Goal: Information Seeking & Learning: Understand process/instructions

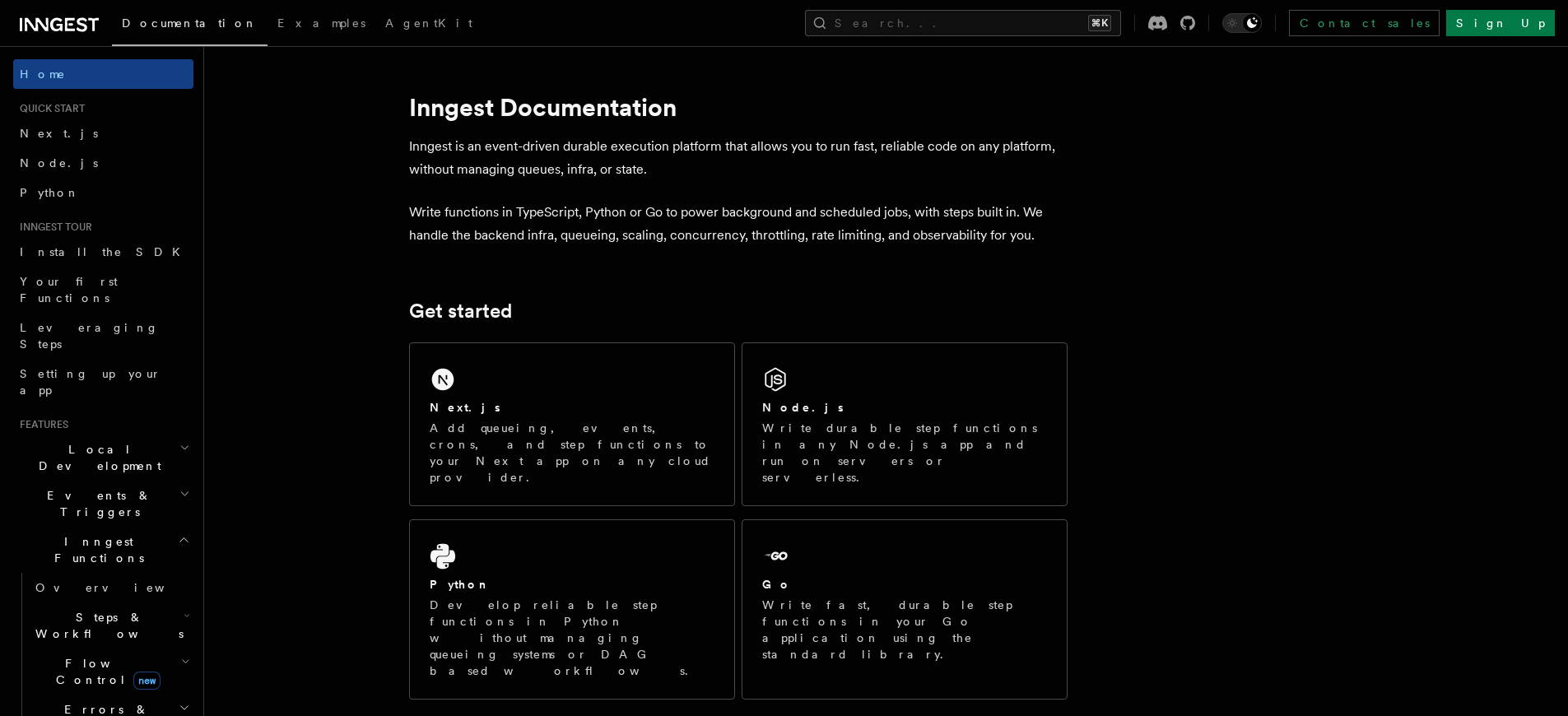
click at [61, 27] on icon at bounding box center [56, 24] width 12 height 13
click at [75, 25] on icon at bounding box center [60, 24] width 79 height 20
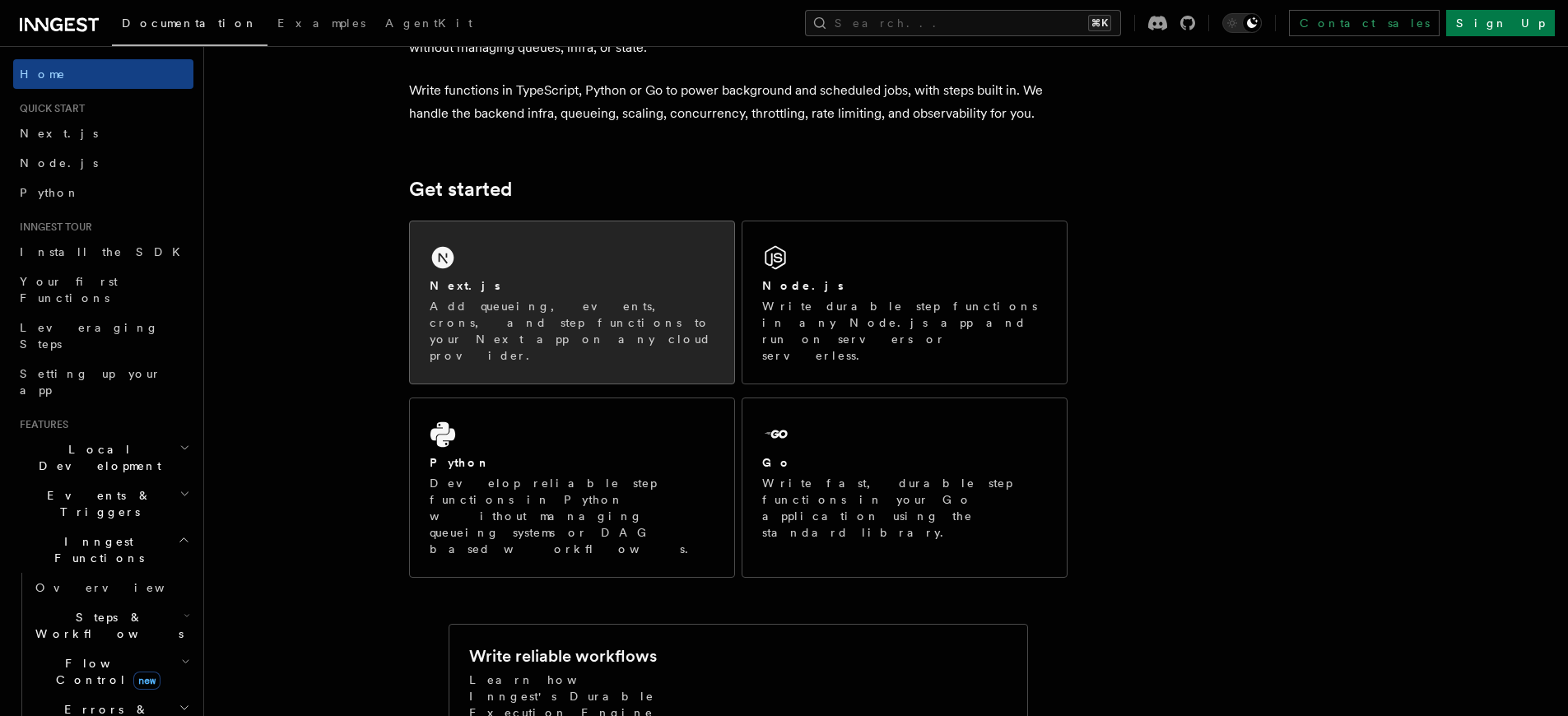
scroll to position [191, 0]
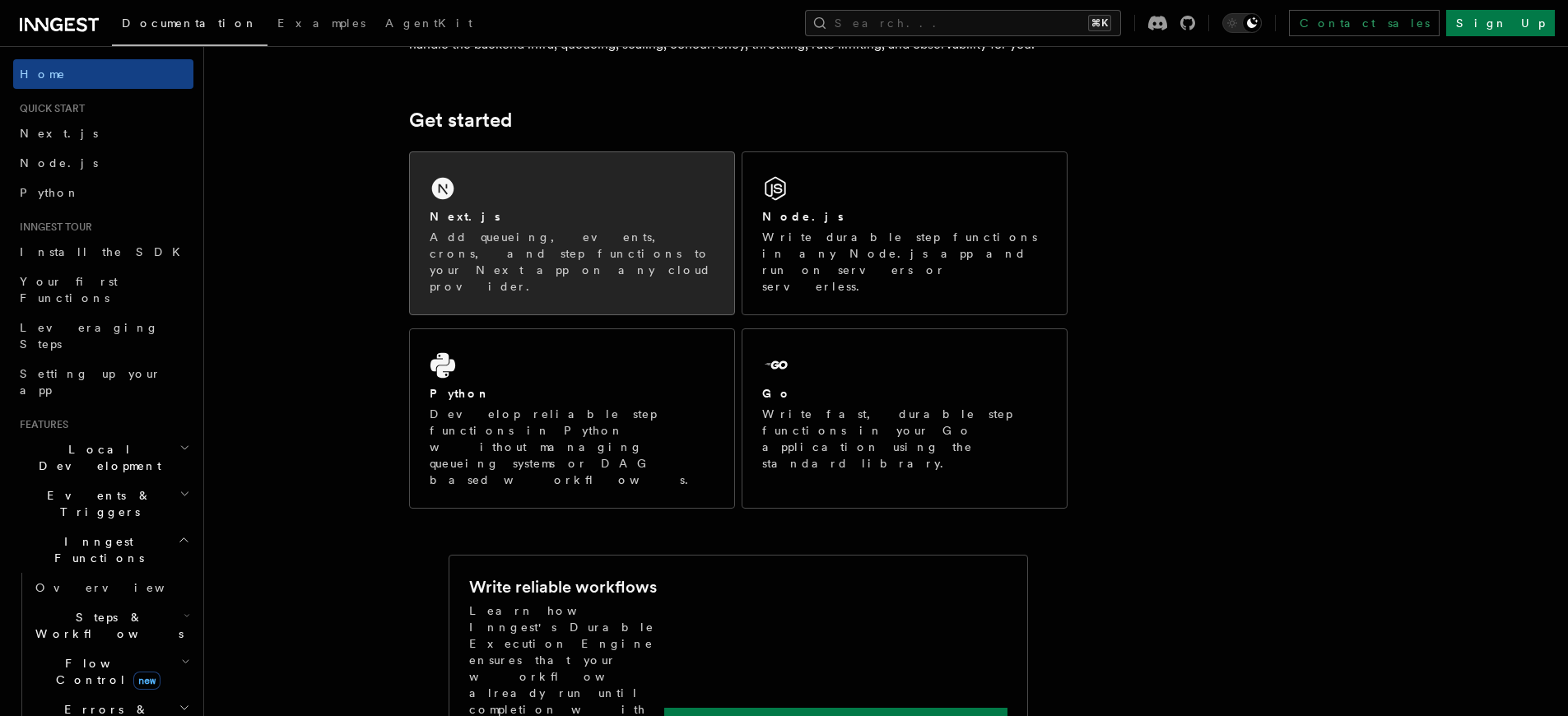
click at [451, 192] on icon at bounding box center [443, 189] width 22 height 22
